Goal: Transaction & Acquisition: Obtain resource

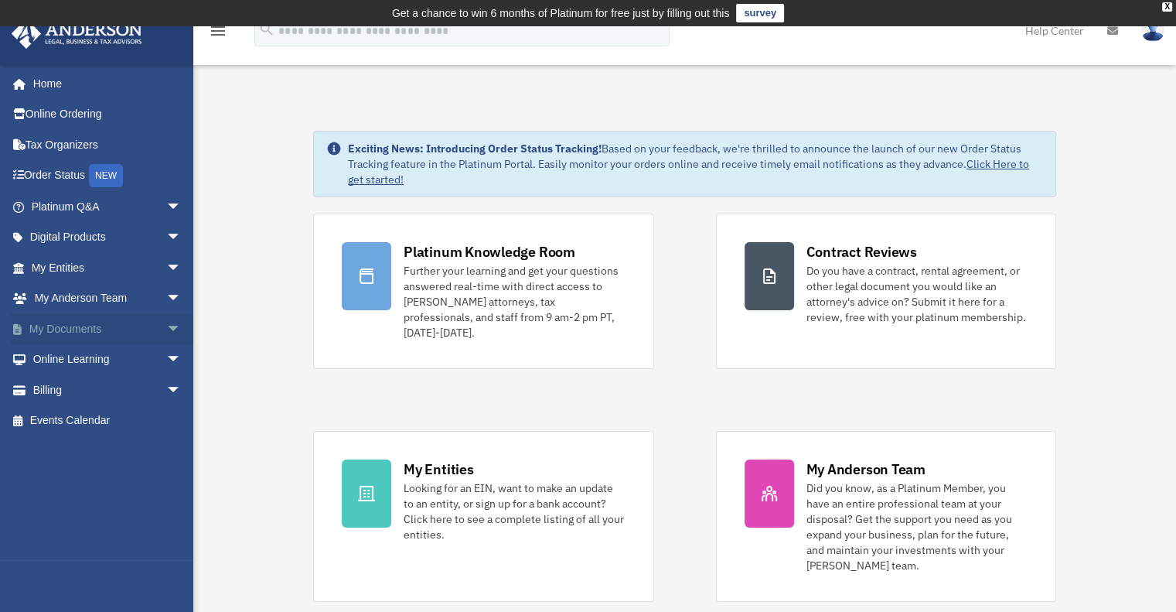
click at [73, 330] on link "My Documents arrow_drop_down" at bounding box center [108, 328] width 194 height 31
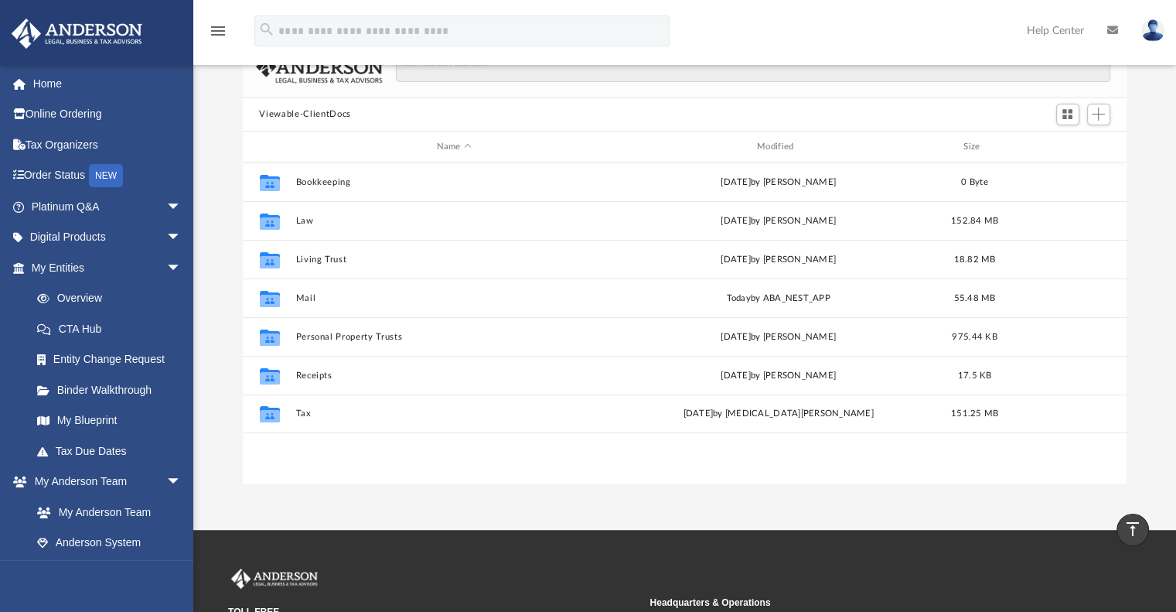
scroll to position [133, 0]
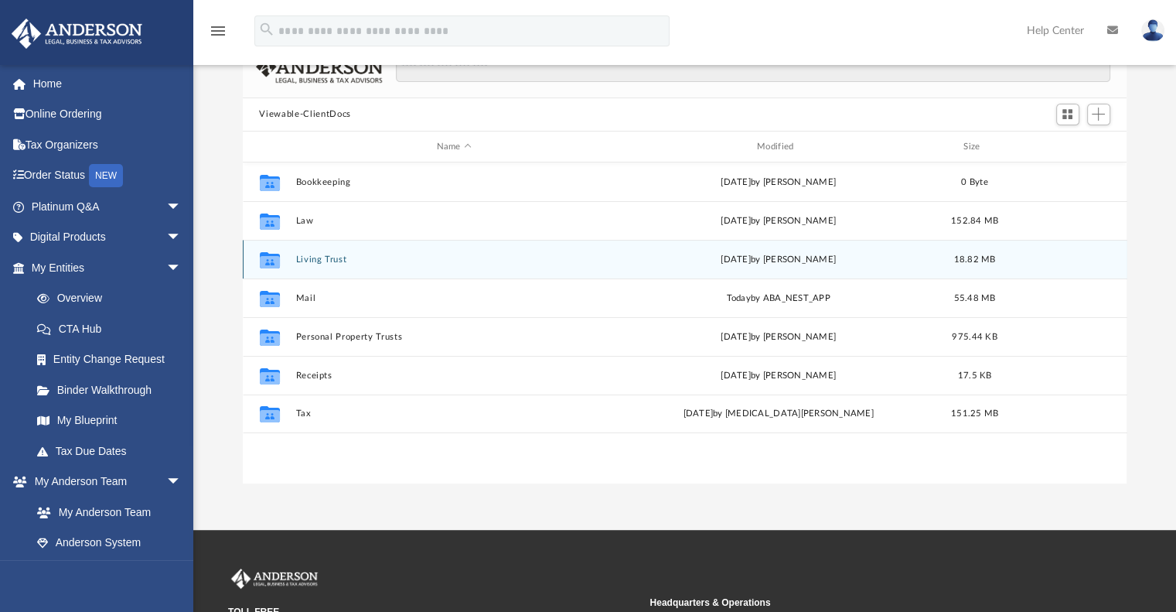
click at [313, 261] on button "Living Trust" at bounding box center [453, 259] width 317 height 10
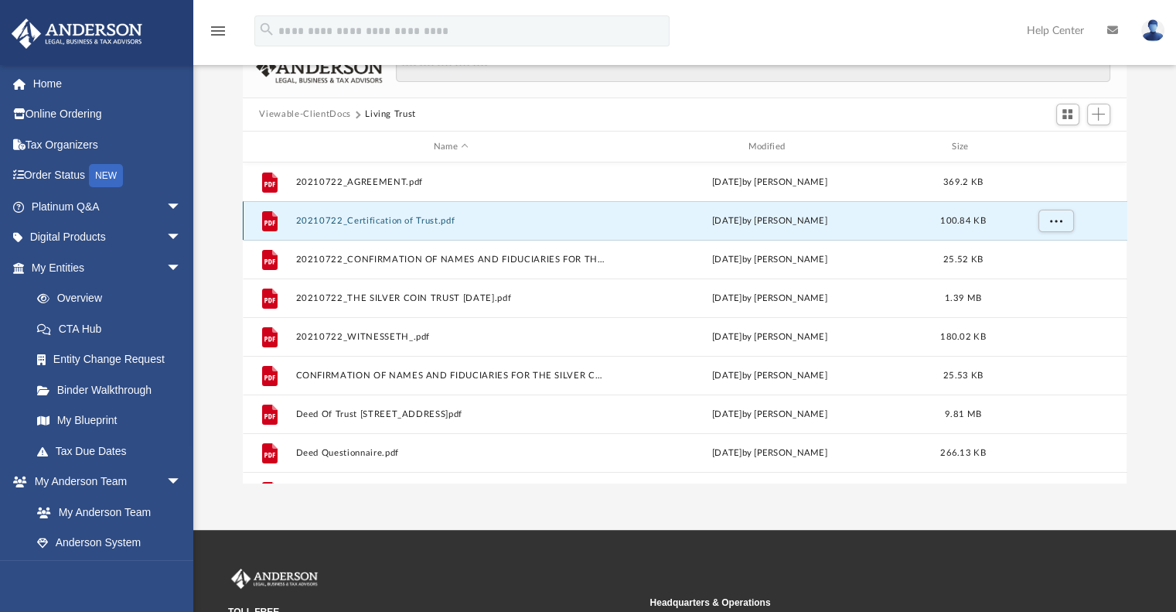
click at [380, 218] on button "20210722_Certification of Trust.pdf" at bounding box center [451, 221] width 312 height 10
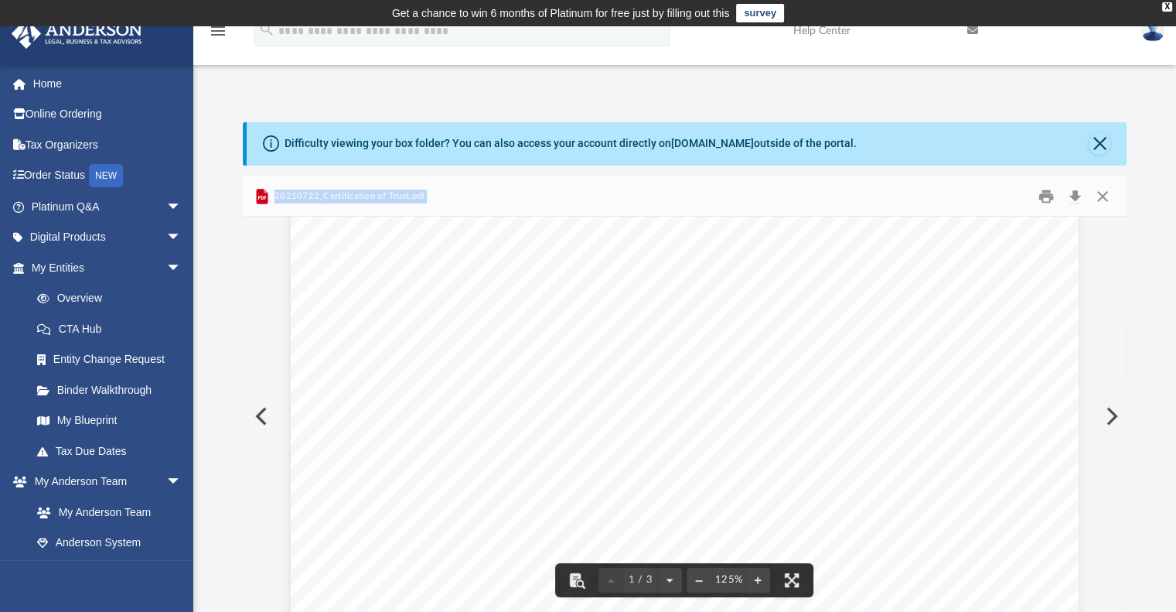
scroll to position [356, 0]
click at [1107, 195] on button "Close" at bounding box center [1103, 196] width 28 height 24
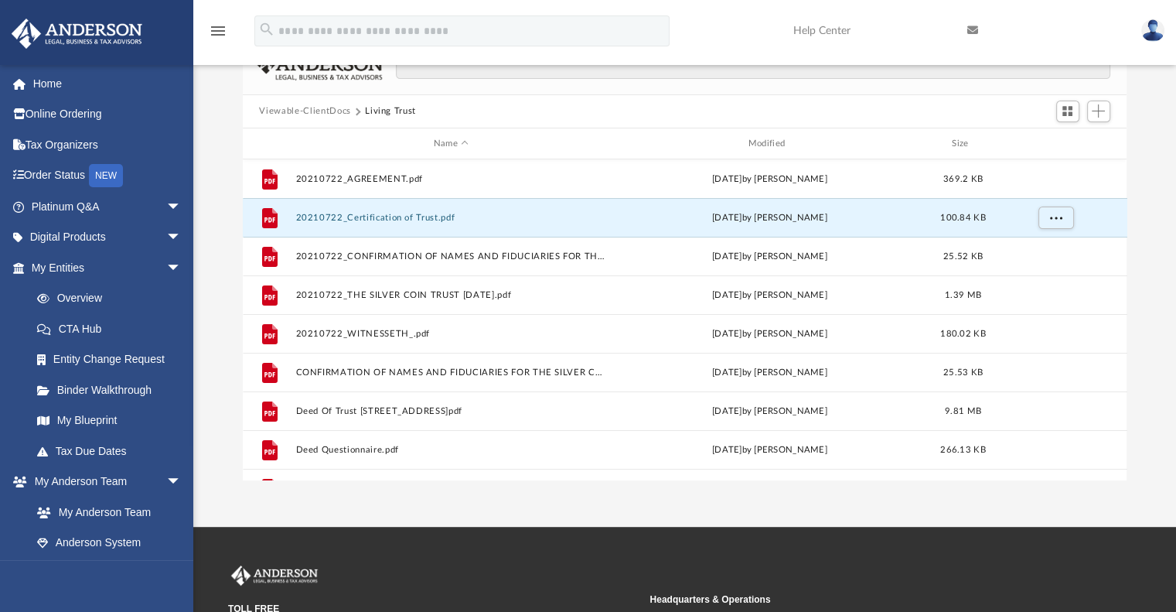
scroll to position [0, 0]
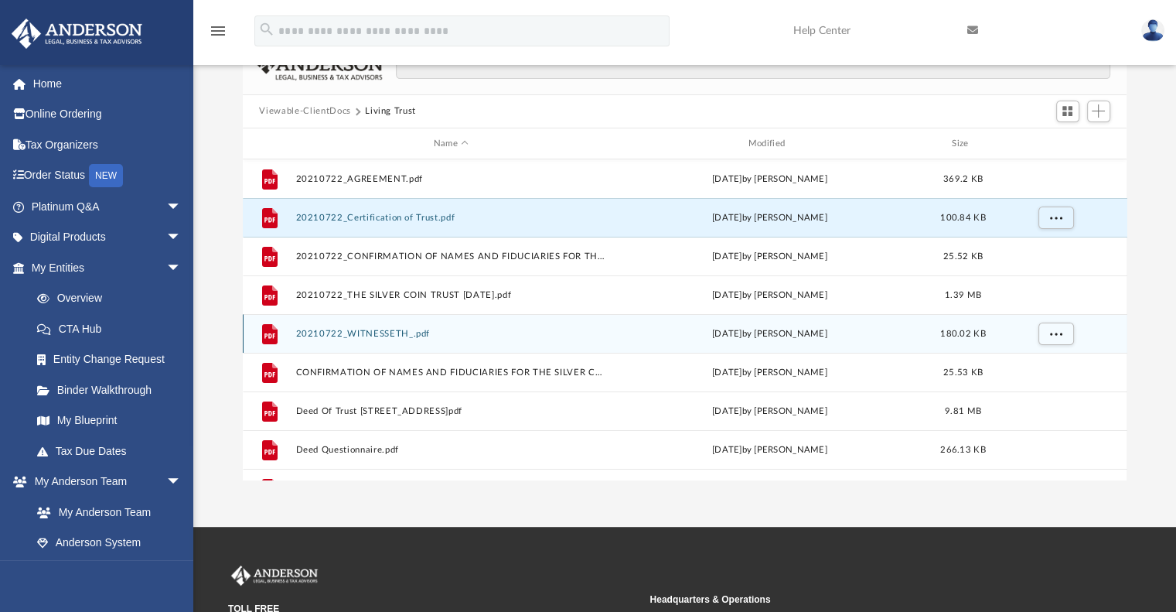
click at [370, 330] on button "20210722_WITNESSETH_.pdf" at bounding box center [451, 334] width 312 height 10
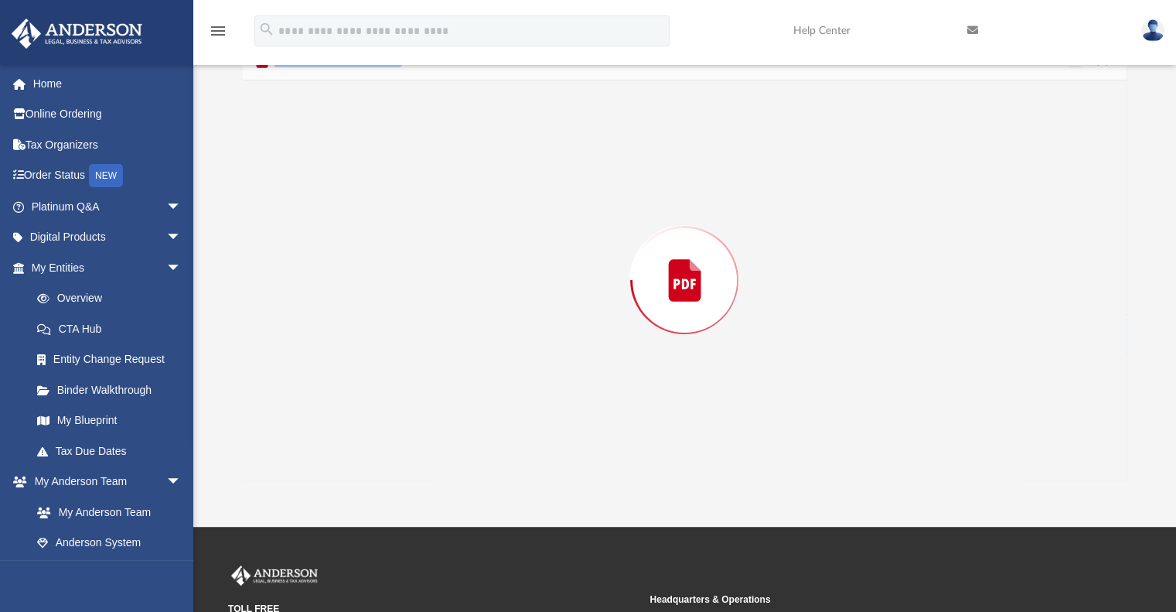
click at [370, 330] on div "Preview" at bounding box center [685, 279] width 885 height 399
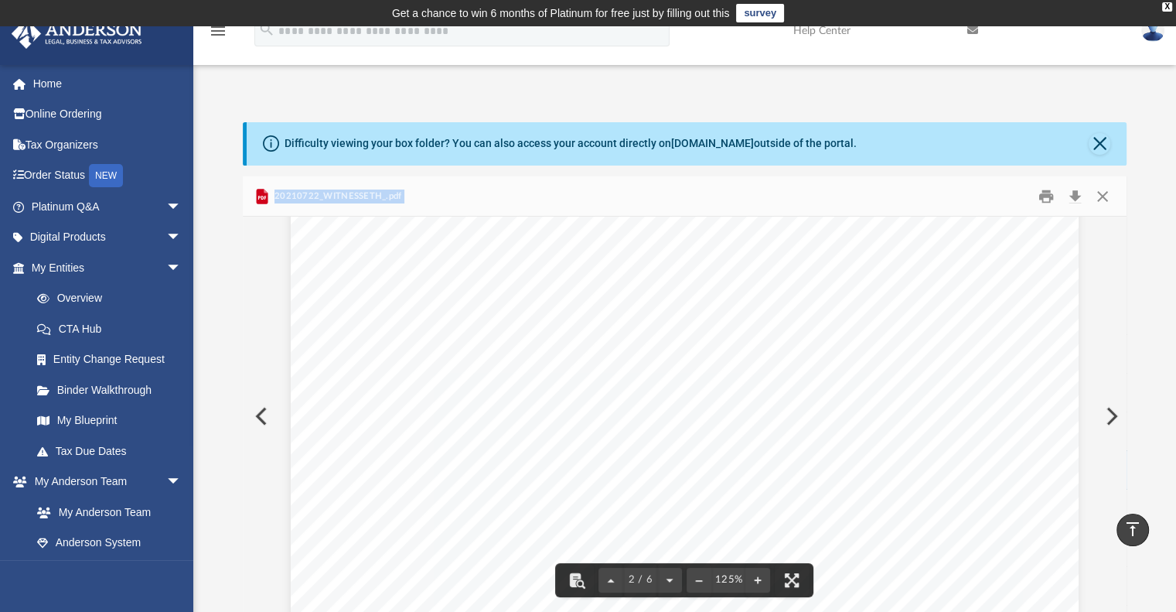
scroll to position [2, 0]
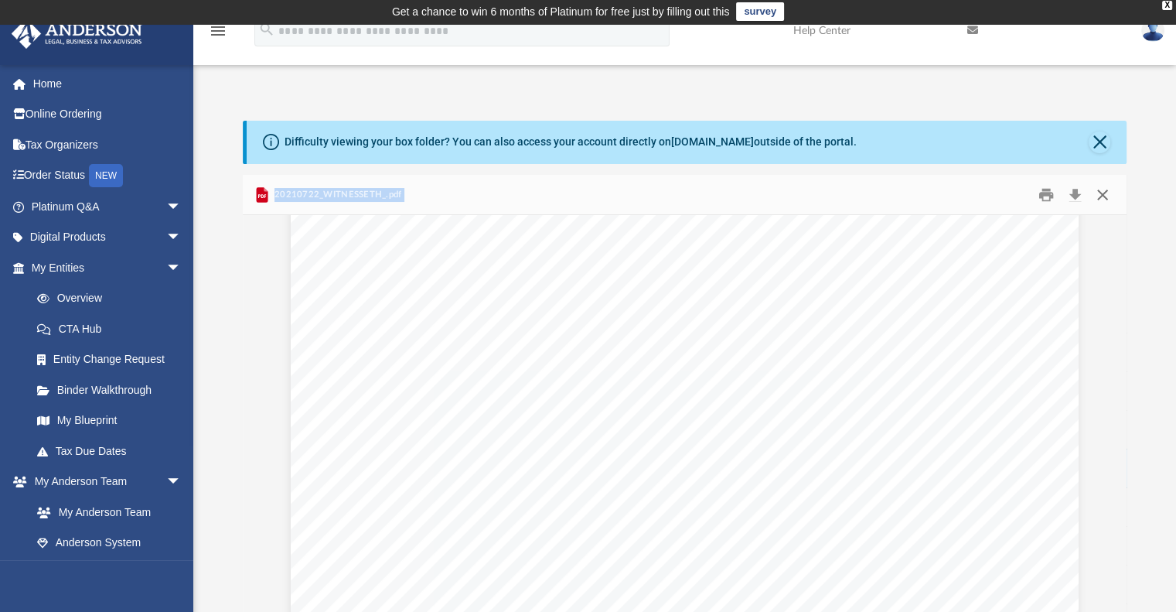
click at [1106, 193] on button "Close" at bounding box center [1103, 194] width 28 height 24
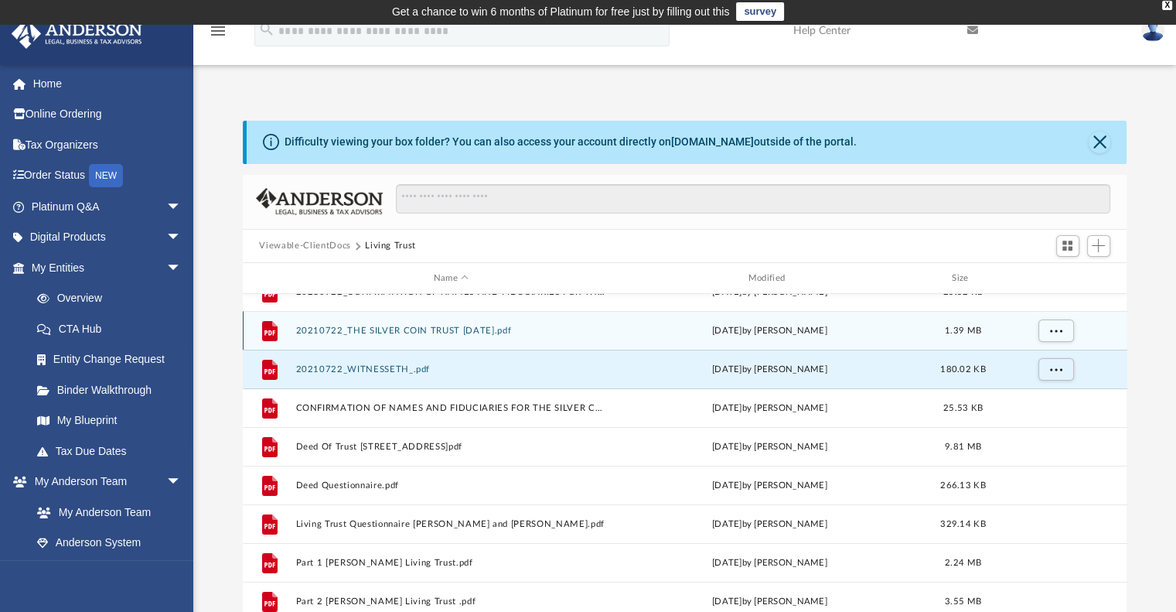
scroll to position [143, 0]
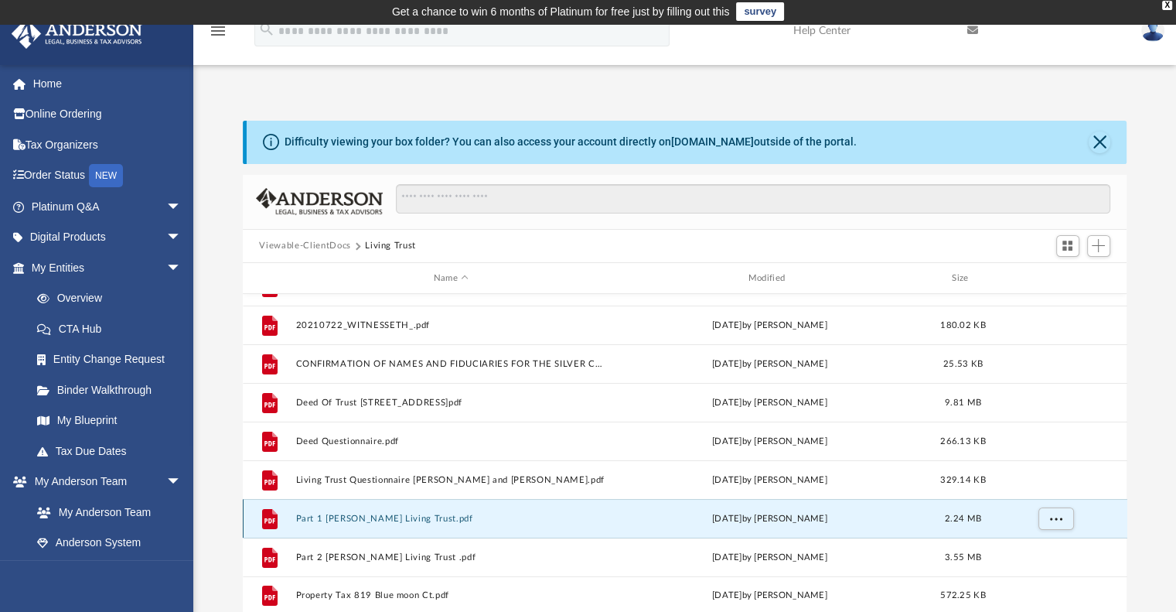
click at [387, 513] on button "Part 1 Brahmbhatt Living Trust.pdf" at bounding box center [451, 518] width 312 height 10
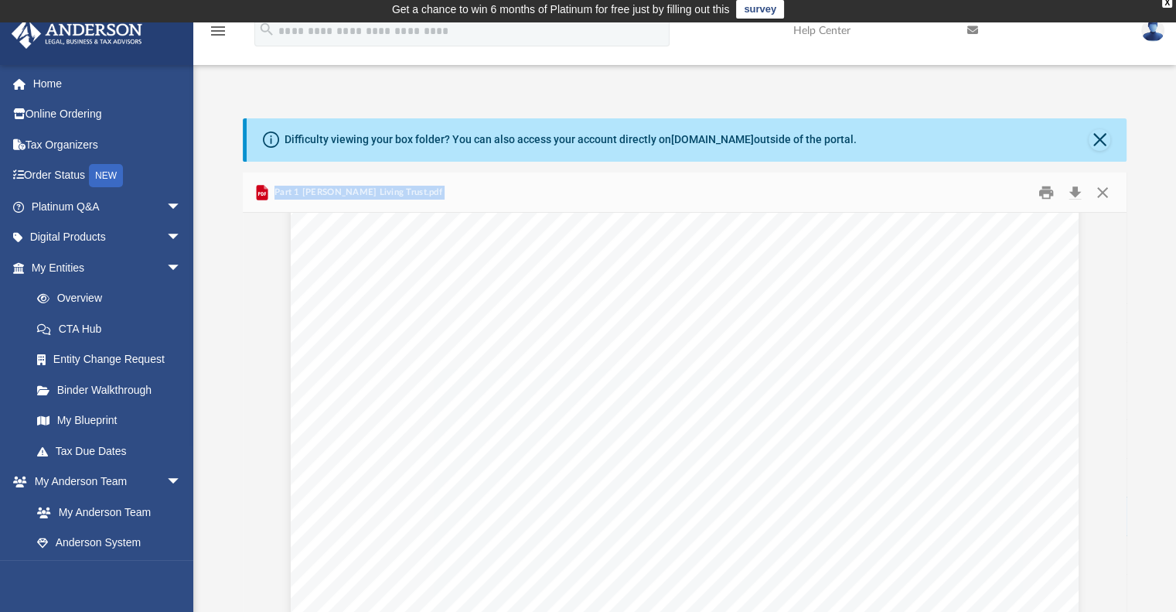
scroll to position [215, 0]
